Goal: Task Accomplishment & Management: Manage account settings

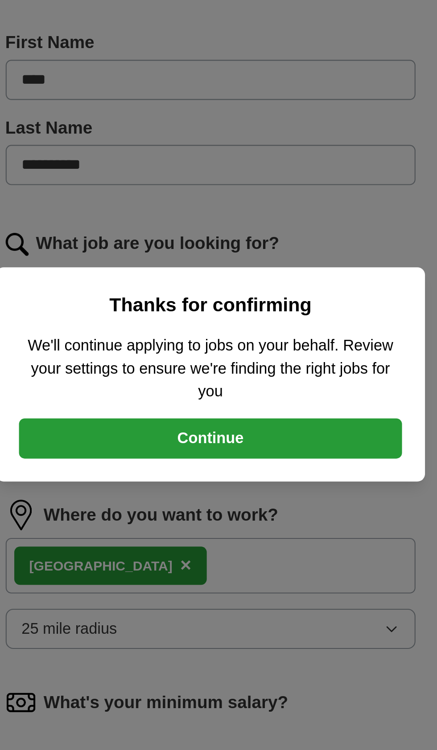
scroll to position [2, 0]
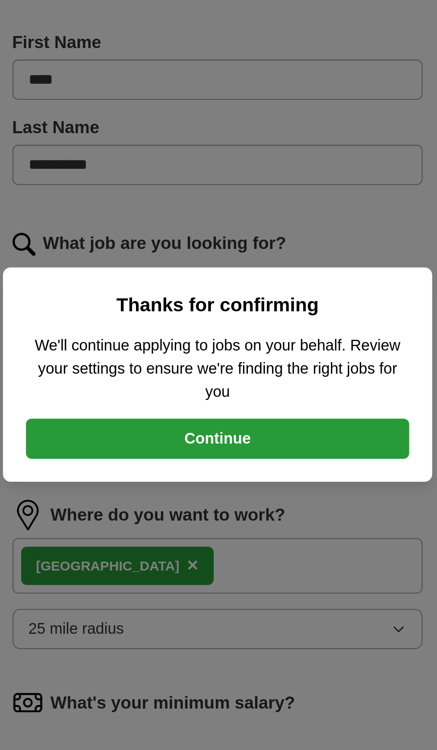
click at [239, 408] on button "Continue" at bounding box center [218, 405] width 178 height 19
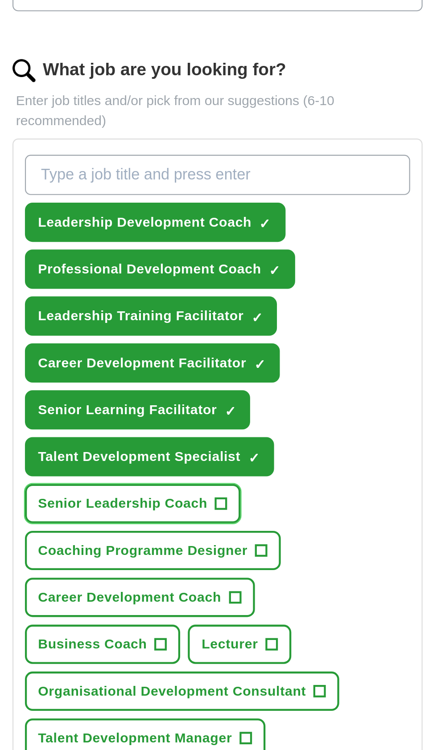
click at [221, 521] on button "Senior Leadership Coach +" at bounding box center [179, 516] width 101 height 18
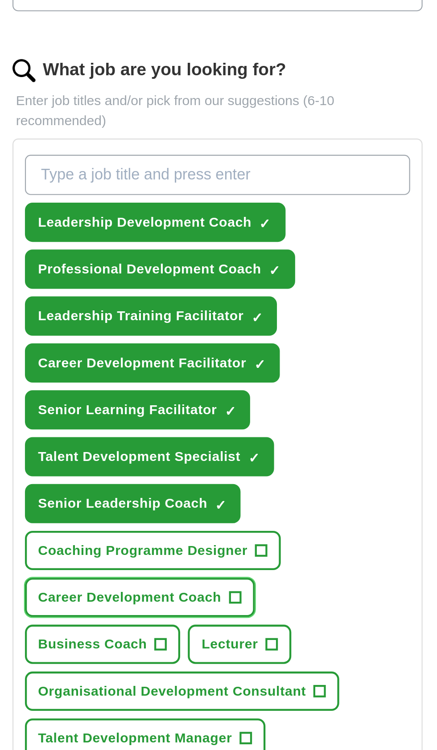
click at [224, 563] on span "+" at bounding box center [226, 559] width 5 height 7
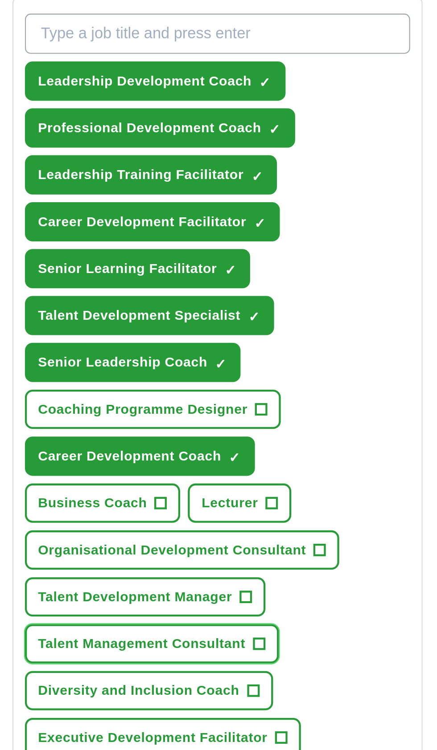
click at [237, 650] on button "Talent Management Consultant +" at bounding box center [188, 647] width 118 height 18
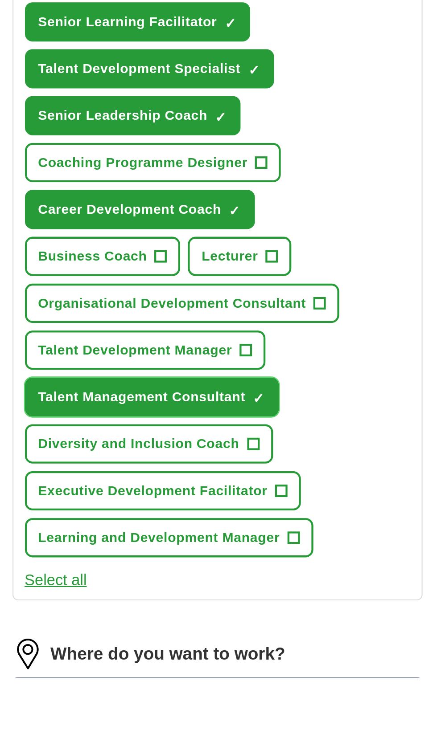
scroll to position [30, 0]
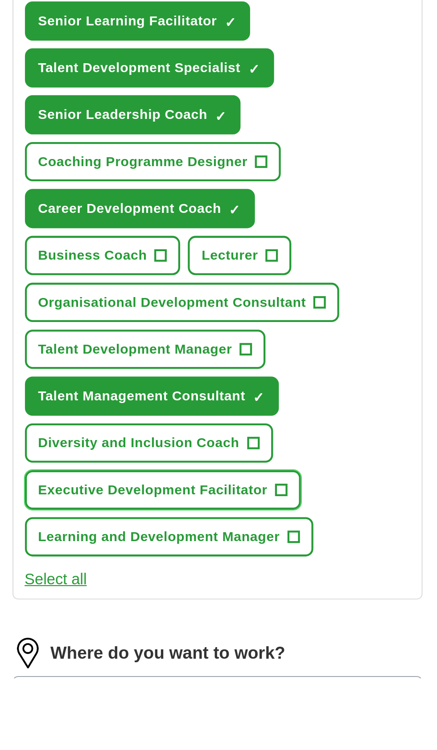
click at [246, 665] on button "Executive Development Facilitator +" at bounding box center [193, 662] width 129 height 18
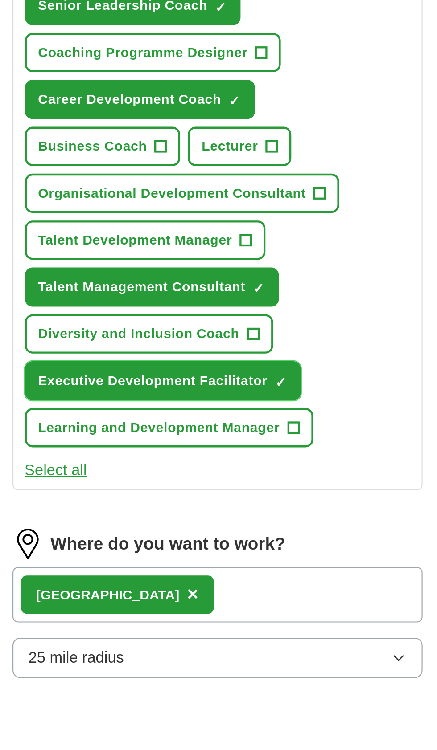
scroll to position [85, 0]
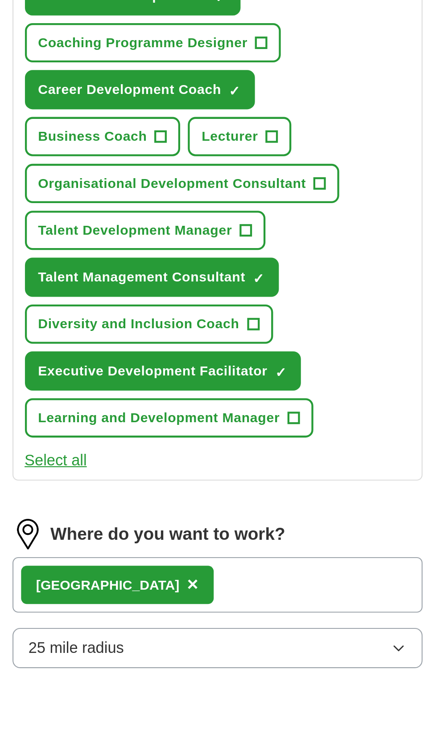
click at [233, 712] on div "London ×" at bounding box center [218, 707] width 191 height 26
click at [210, 711] on div "London ×" at bounding box center [218, 707] width 191 height 26
click at [202, 712] on div "London ×" at bounding box center [218, 707] width 191 height 26
click at [224, 711] on div "London ×" at bounding box center [218, 707] width 191 height 26
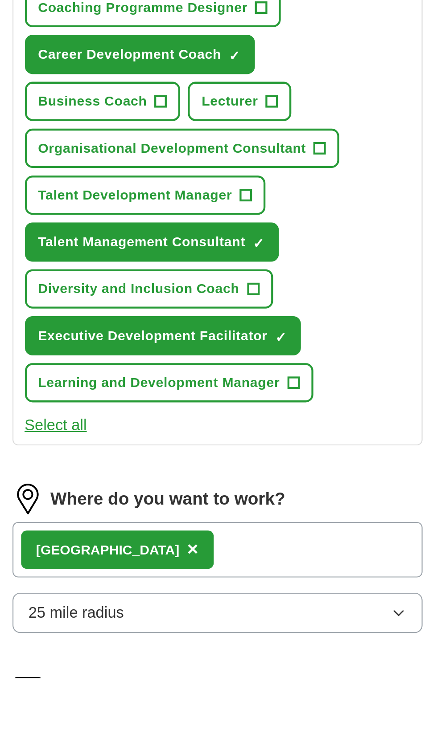
scroll to position [118, 0]
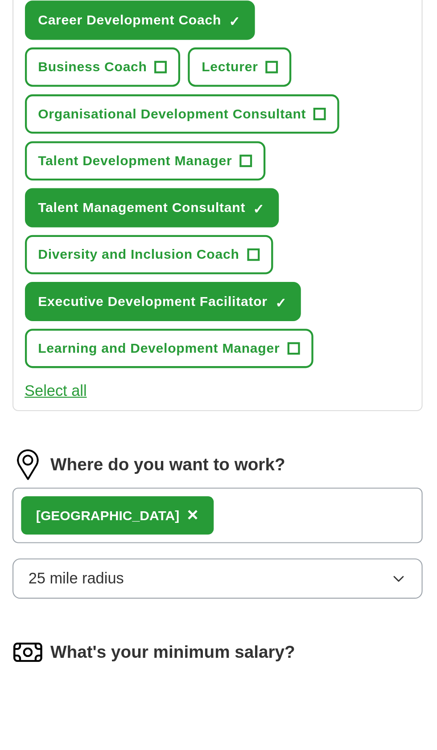
click at [186, 678] on div "London ×" at bounding box center [218, 674] width 191 height 26
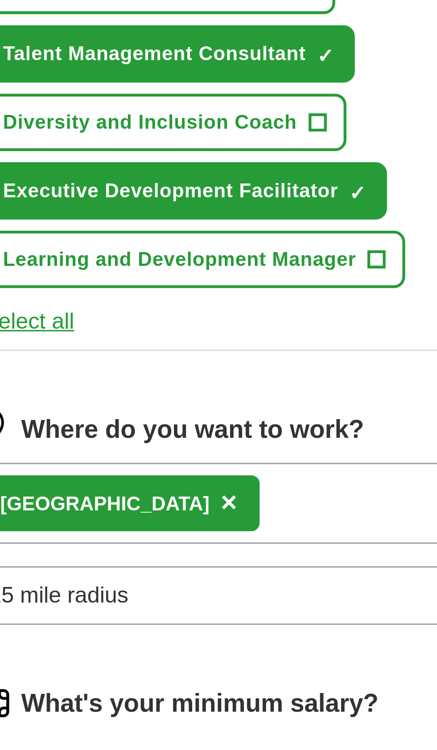
scroll to position [122, 0]
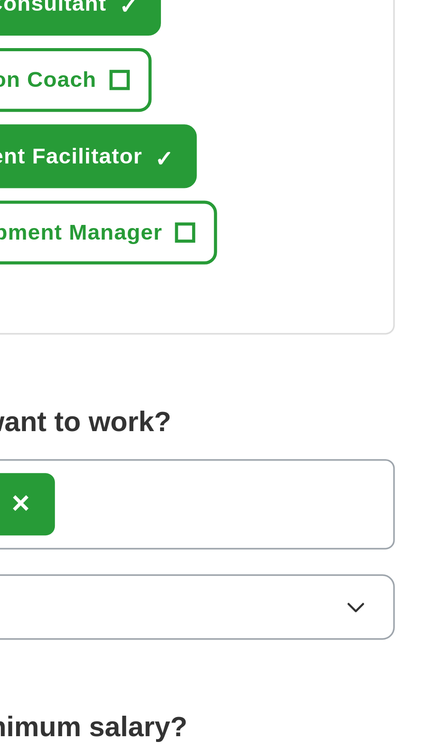
click at [303, 702] on icon "button" at bounding box center [302, 698] width 7 height 7
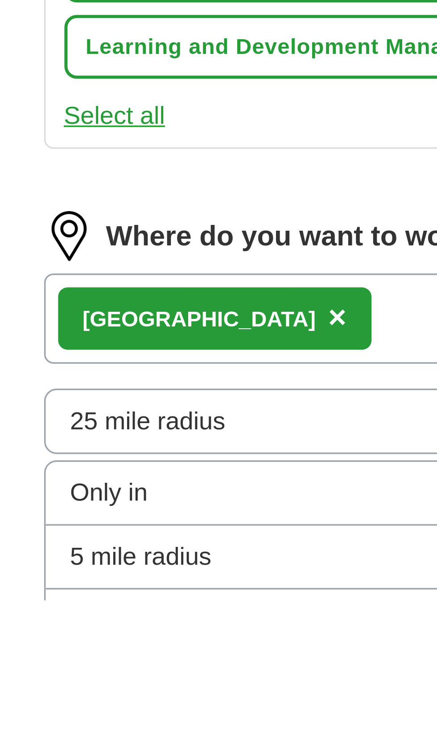
scroll to position [124, 0]
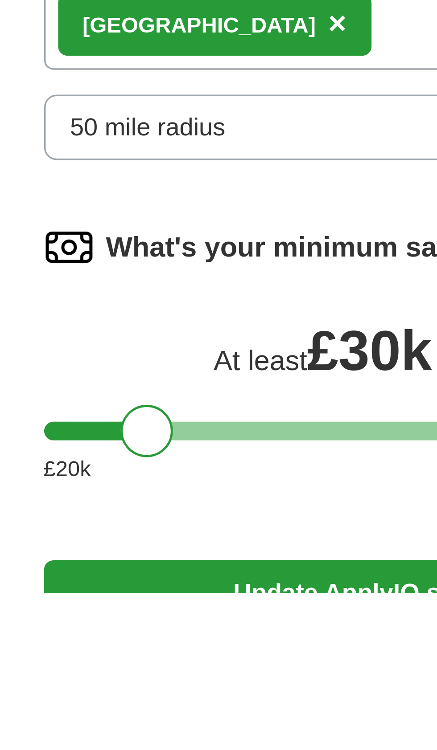
scroll to position [207, 0]
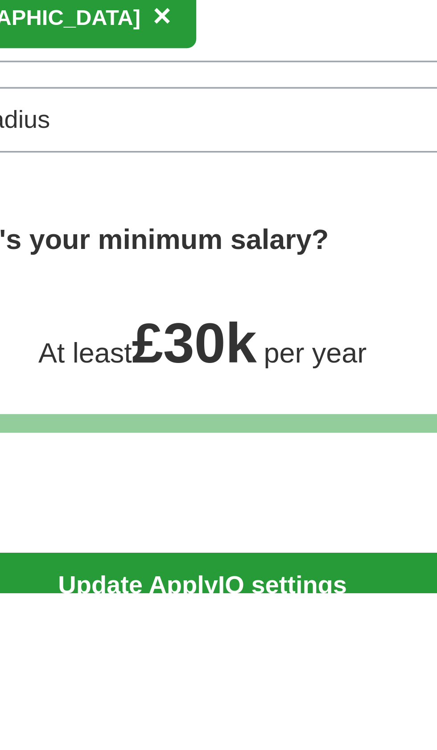
click at [249, 750] on button "Update ApplyIQ settings" at bounding box center [218, 748] width 191 height 19
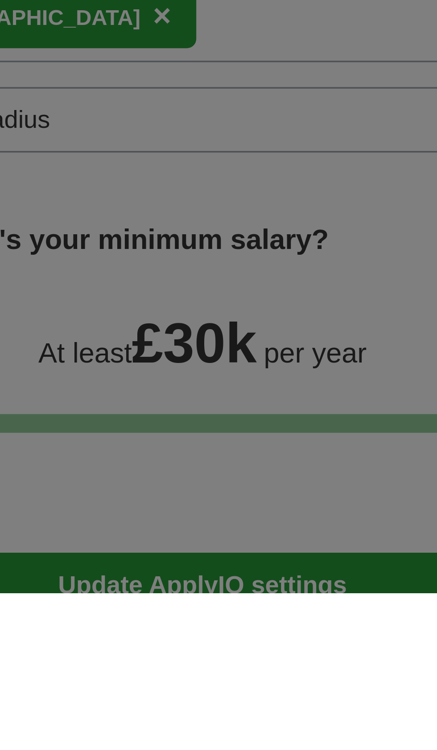
click at [241, 750] on div "ApplyIQ job search settings updated! Continue" at bounding box center [218, 375] width 437 height 750
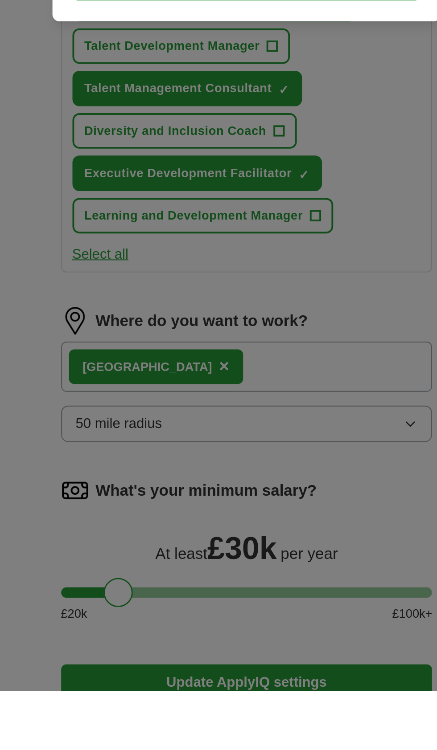
scroll to position [209, 0]
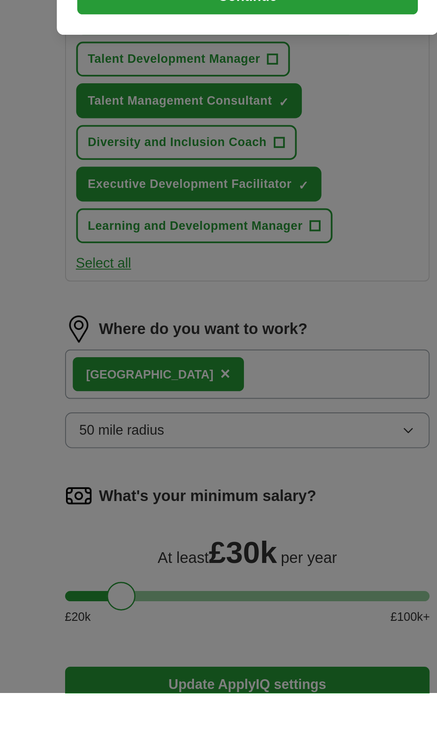
click at [241, 395] on button "Continue" at bounding box center [218, 385] width 178 height 19
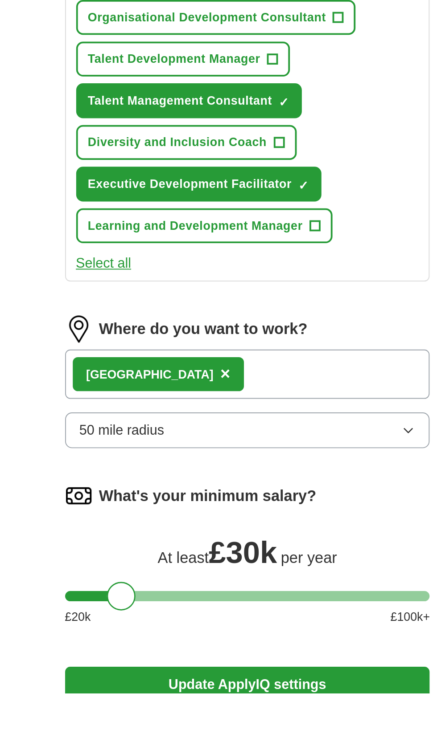
scroll to position [301, 0]
